Goal: Task Accomplishment & Management: Manage account settings

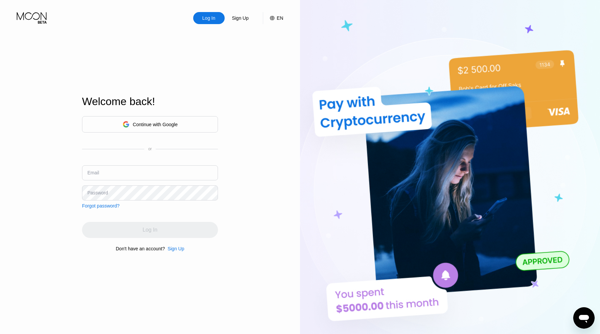
click at [131, 176] on input "text" at bounding box center [150, 173] width 136 height 15
type input "[EMAIL_ADDRESS][DOMAIN_NAME]"
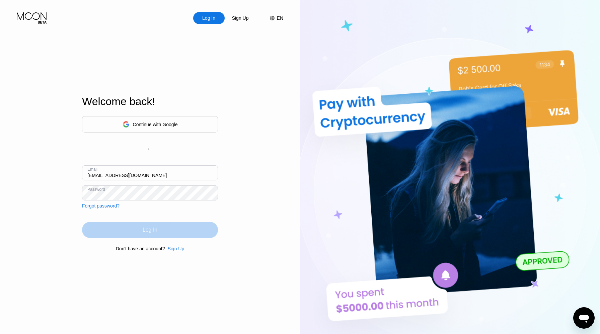
click at [149, 229] on div "Log In" at bounding box center [150, 230] width 15 height 7
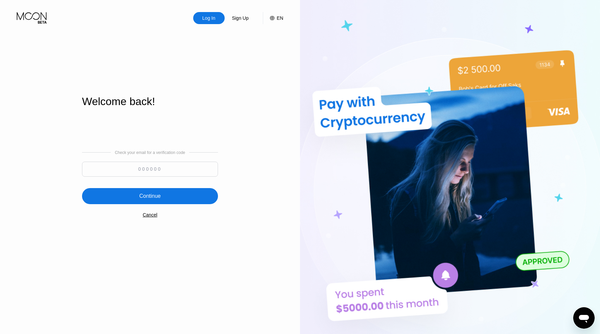
click at [128, 173] on input at bounding box center [150, 169] width 136 height 15
type input "882452"
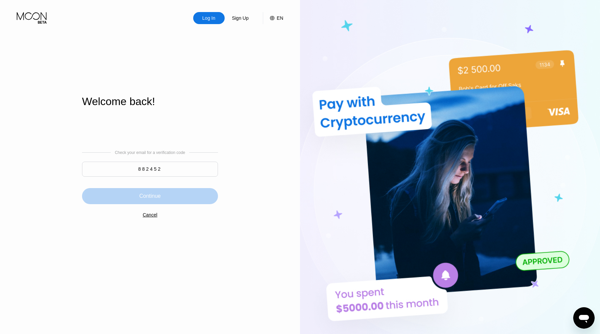
click at [137, 195] on div "Continue" at bounding box center [150, 196] width 136 height 16
